Goal: Information Seeking & Learning: Learn about a topic

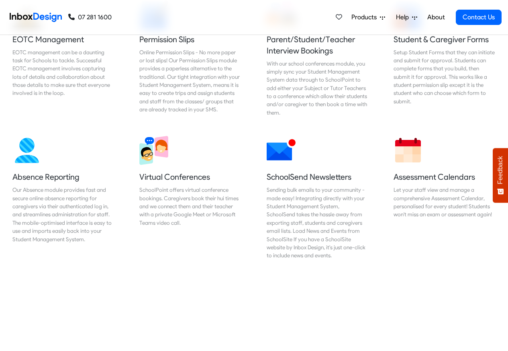
scroll to position [580, 0]
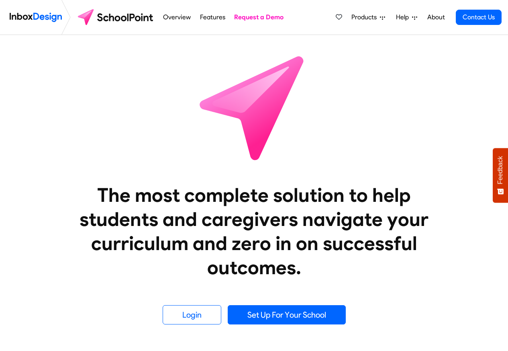
click at [173, 18] on link "Overview" at bounding box center [177, 17] width 32 height 16
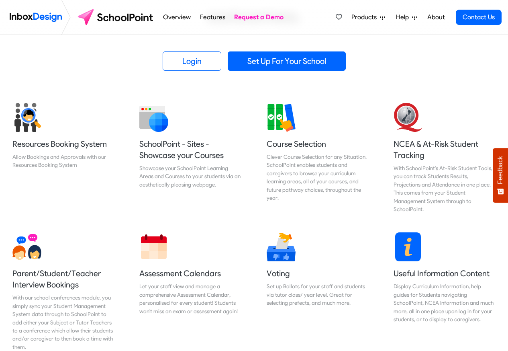
scroll to position [289, 0]
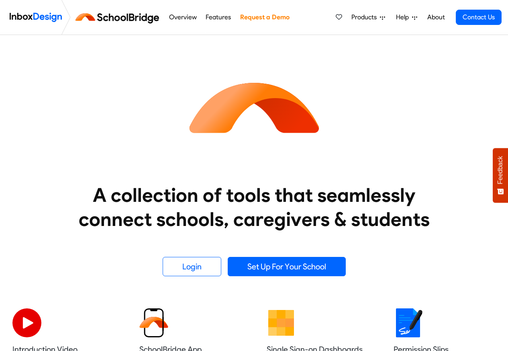
scroll to position [211, 0]
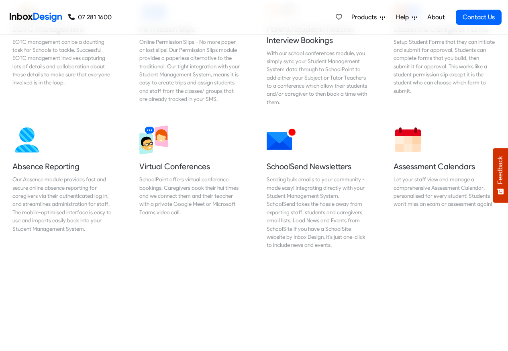
scroll to position [579, 0]
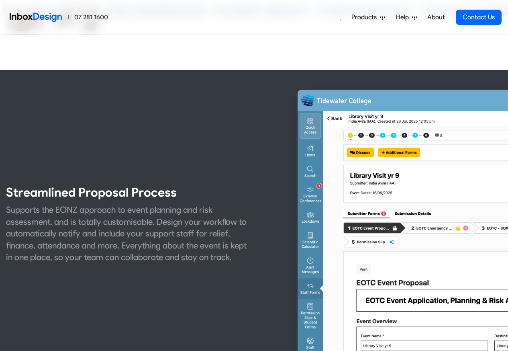
scroll to position [291, 0]
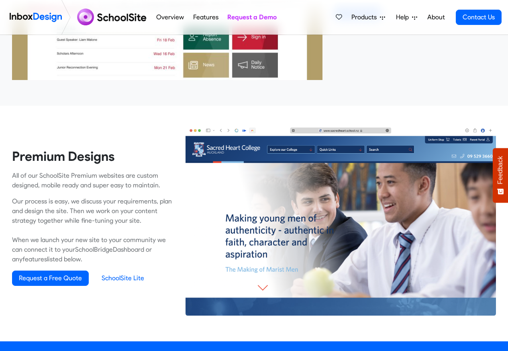
scroll to position [1326, 0]
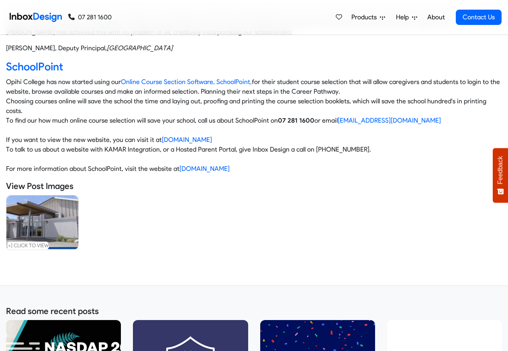
scroll to position [289, 0]
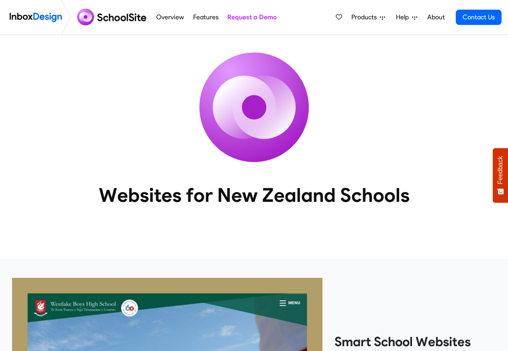
scroll to position [579, 0]
